Goal: Check status: Check status

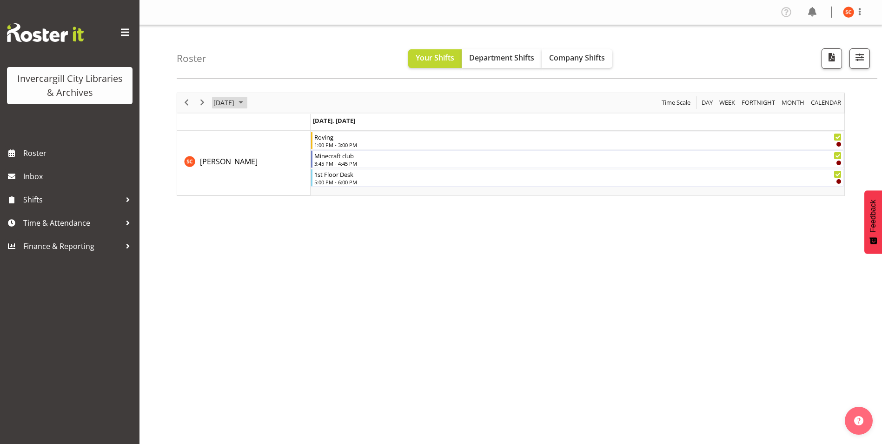
click at [247, 107] on span "September 2025" at bounding box center [240, 103] width 11 height 12
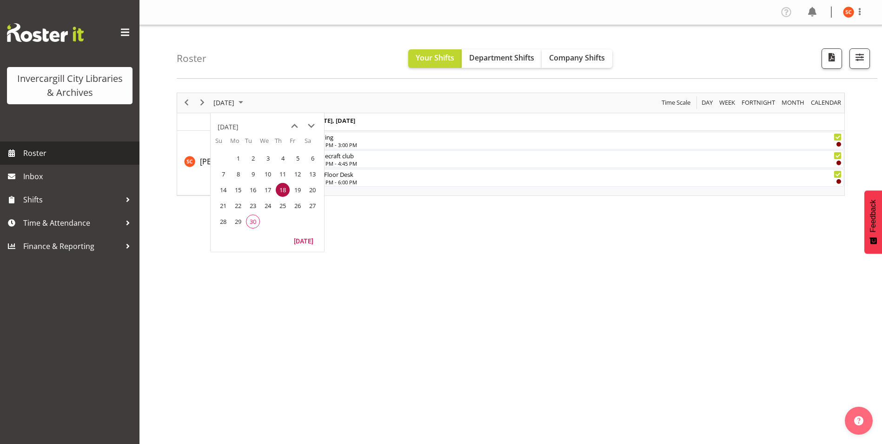
click at [44, 155] on span "Roster" at bounding box center [79, 153] width 112 height 14
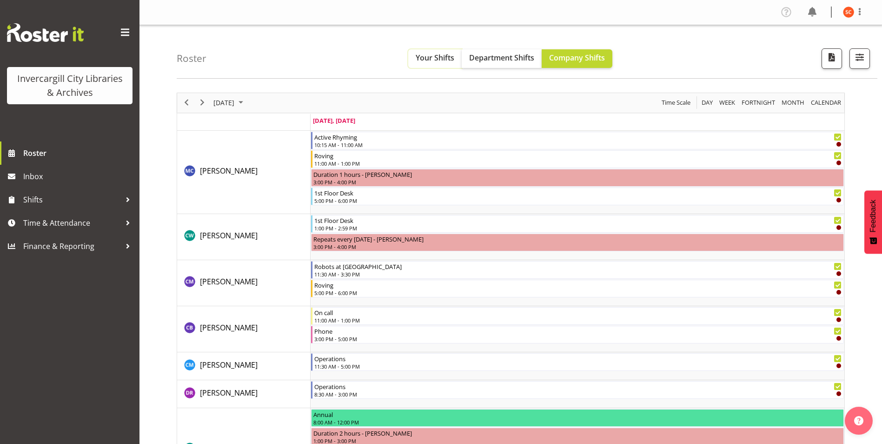
click at [426, 58] on span "Your Shifts" at bounding box center [435, 58] width 39 height 10
